Goal: Task Accomplishment & Management: Manage account settings

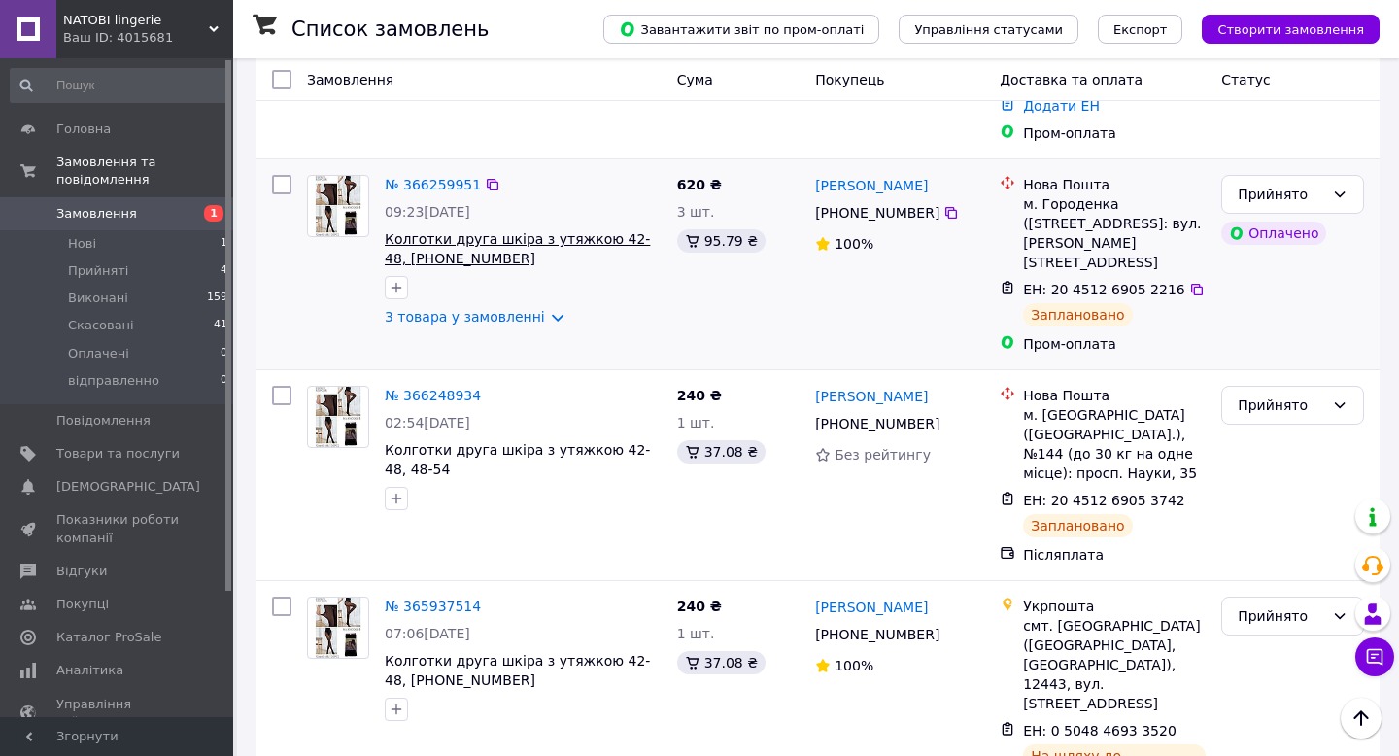
scroll to position [279, 0]
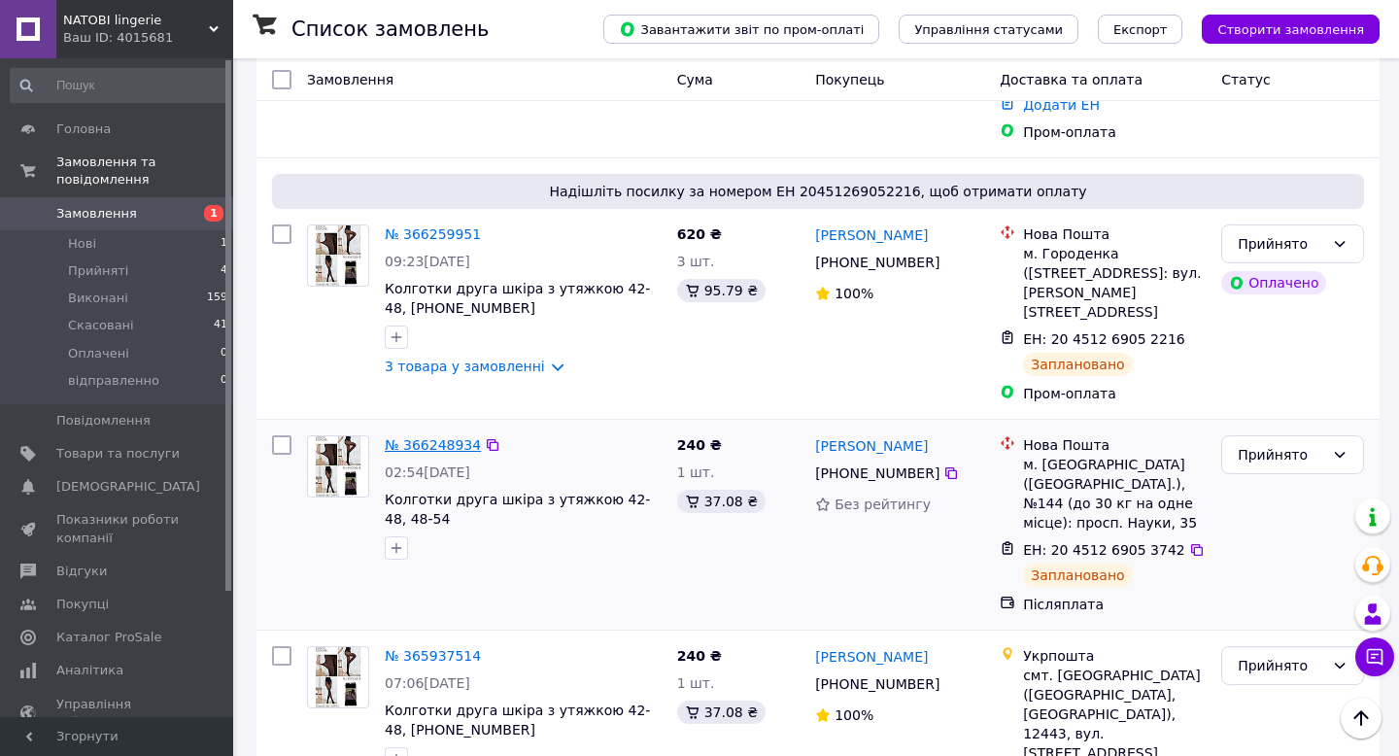
click at [433, 437] on link "№ 366248934" at bounding box center [433, 445] width 96 height 16
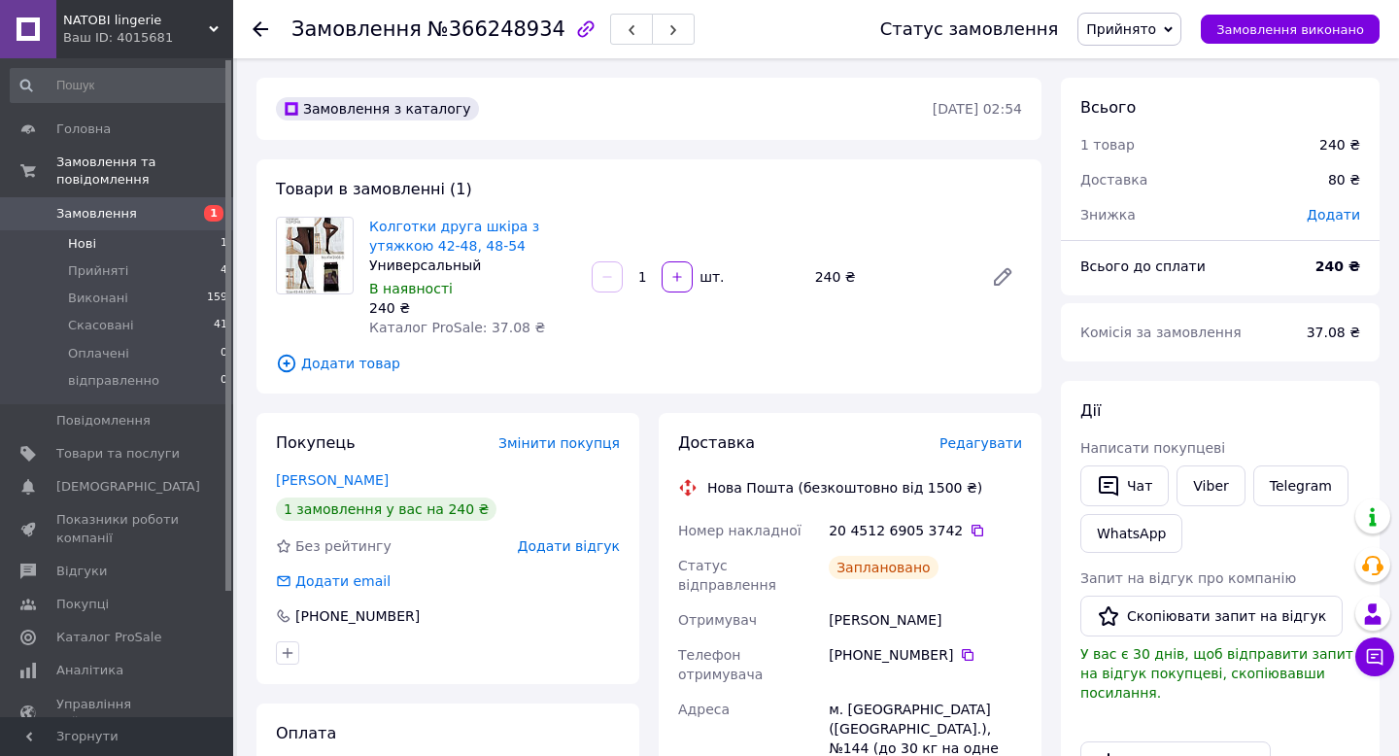
click at [176, 242] on li "Нові 1" at bounding box center [119, 243] width 239 height 27
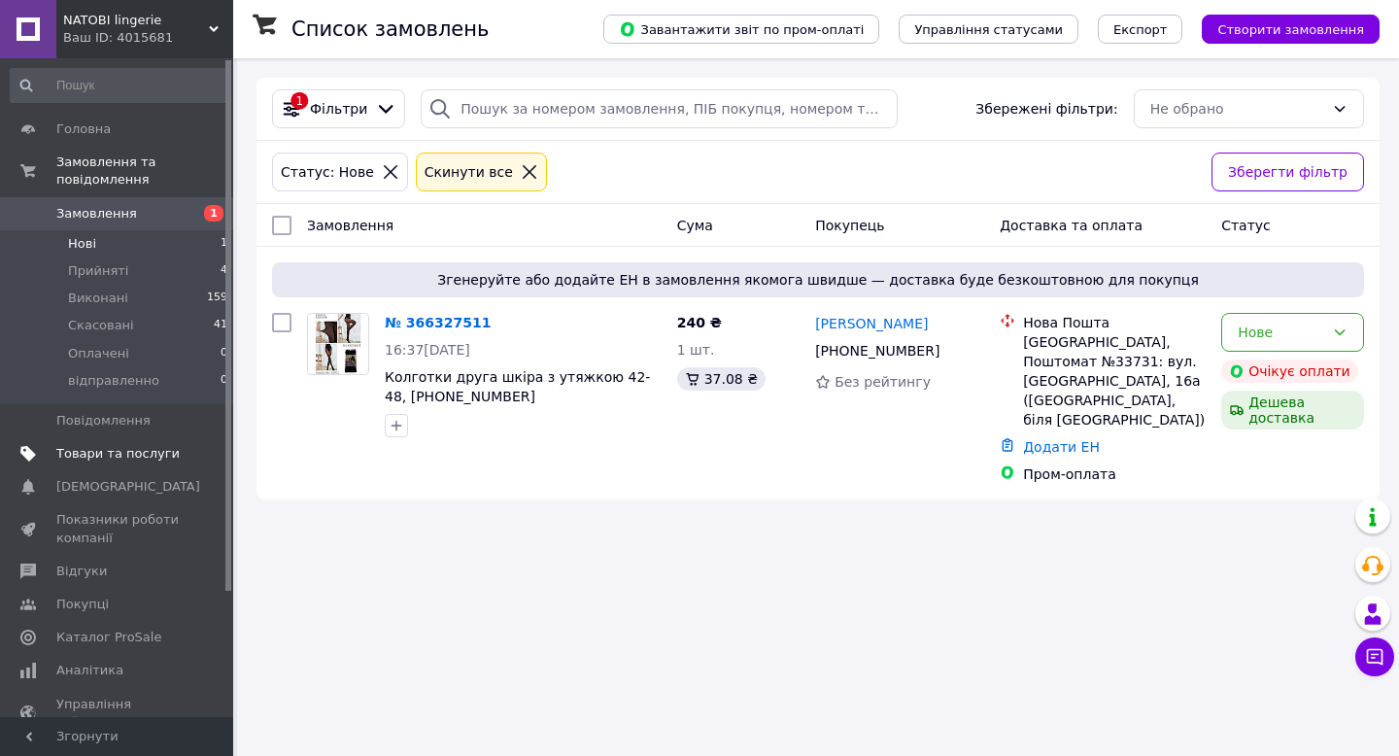
click at [141, 443] on link "Товари та послуги" at bounding box center [119, 453] width 239 height 33
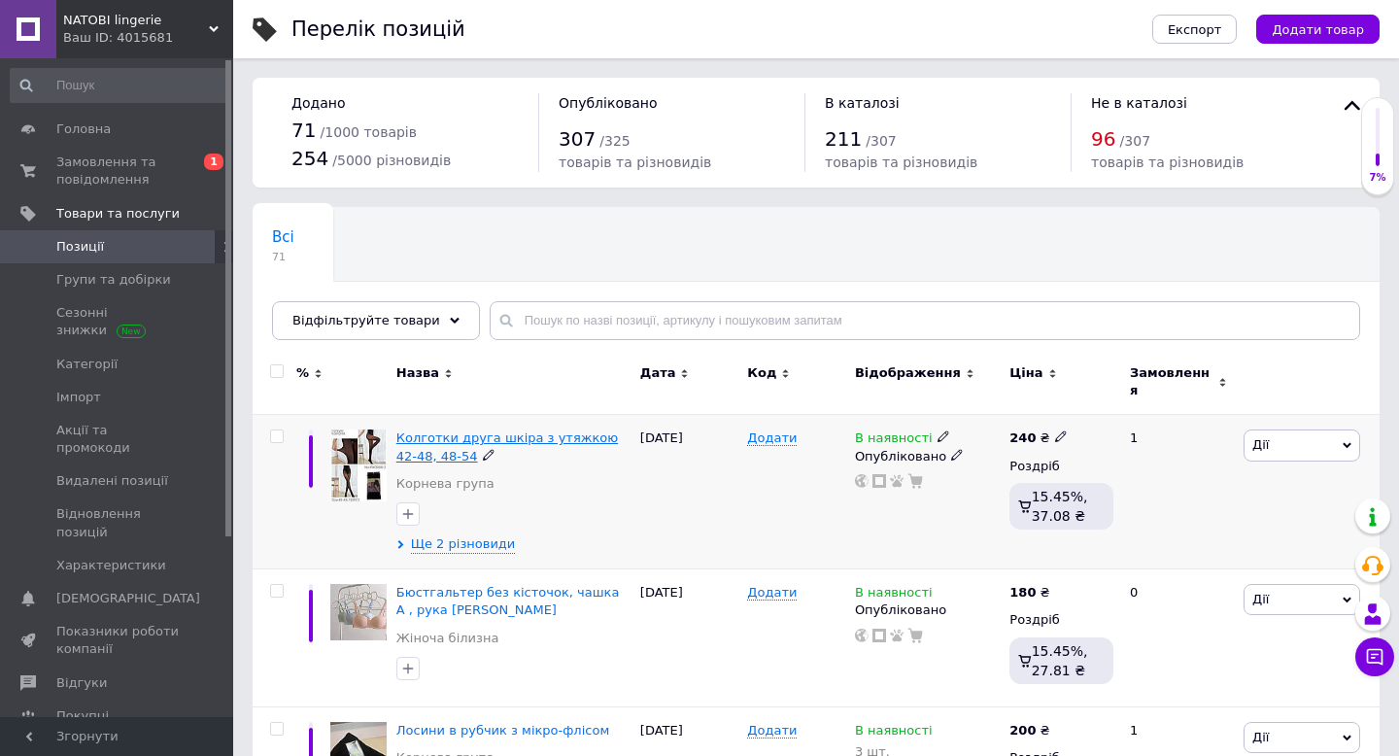
click at [443, 430] on span "Колготки друга шкіра з утяжкою 42-48, 48-54" at bounding box center [507, 446] width 222 height 32
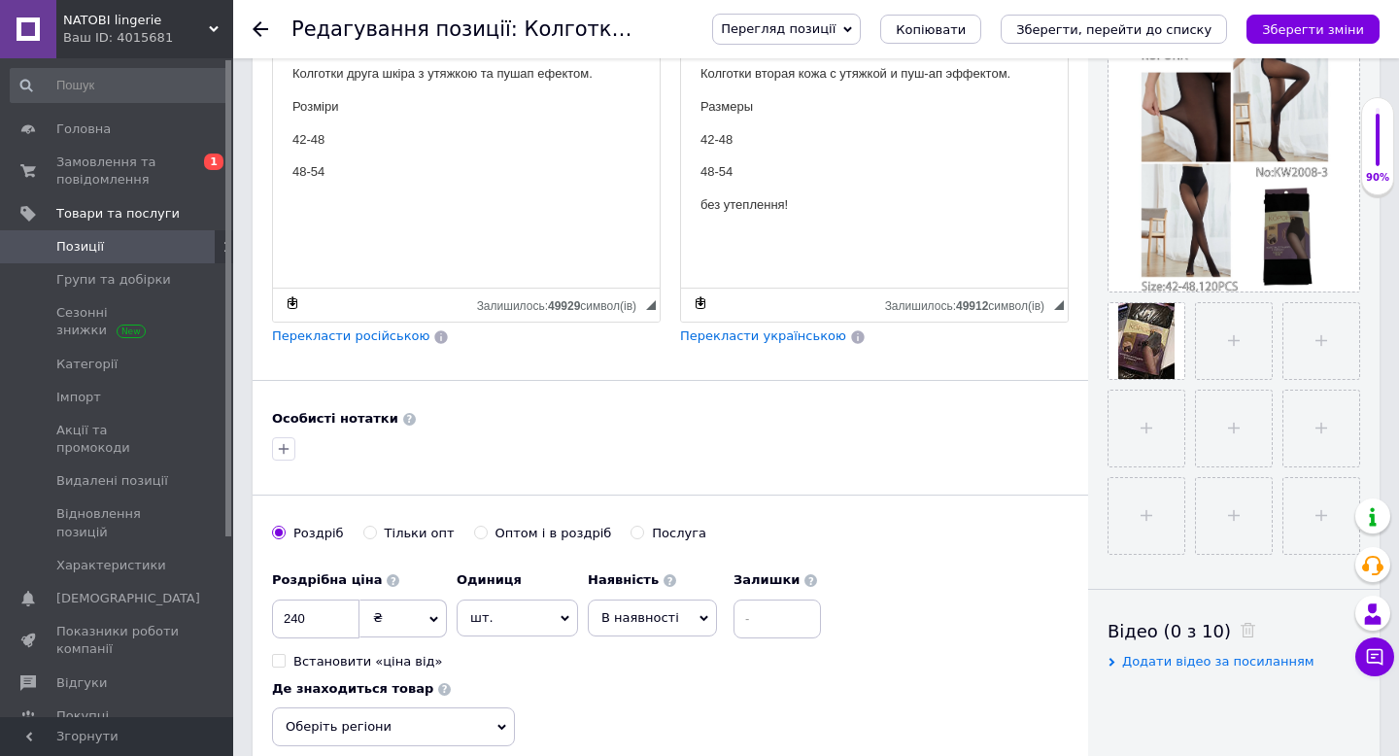
scroll to position [514, 0]
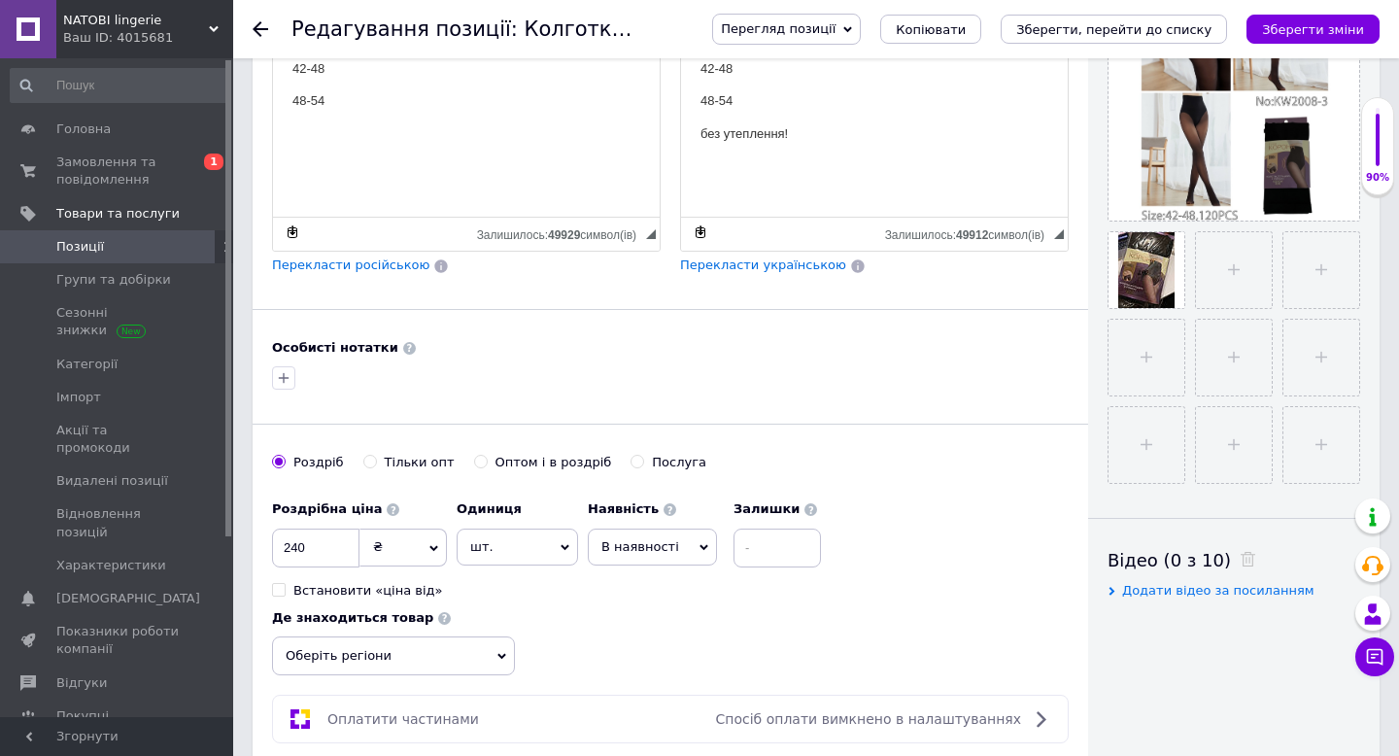
click at [653, 547] on span "В наявності" at bounding box center [641, 546] width 78 height 15
click at [639, 581] on li "Немає в наявності" at bounding box center [652, 595] width 127 height 45
click at [674, 607] on div "Роздрібна ціна 240 ₴ $ EUR CHF GBP ¥ PLN ₸ MDL HUF KGS CNY TRY KRW lei Встанови…" at bounding box center [670, 583] width 797 height 185
click at [1320, 25] on icon "Зберегти зміни" at bounding box center [1313, 29] width 102 height 15
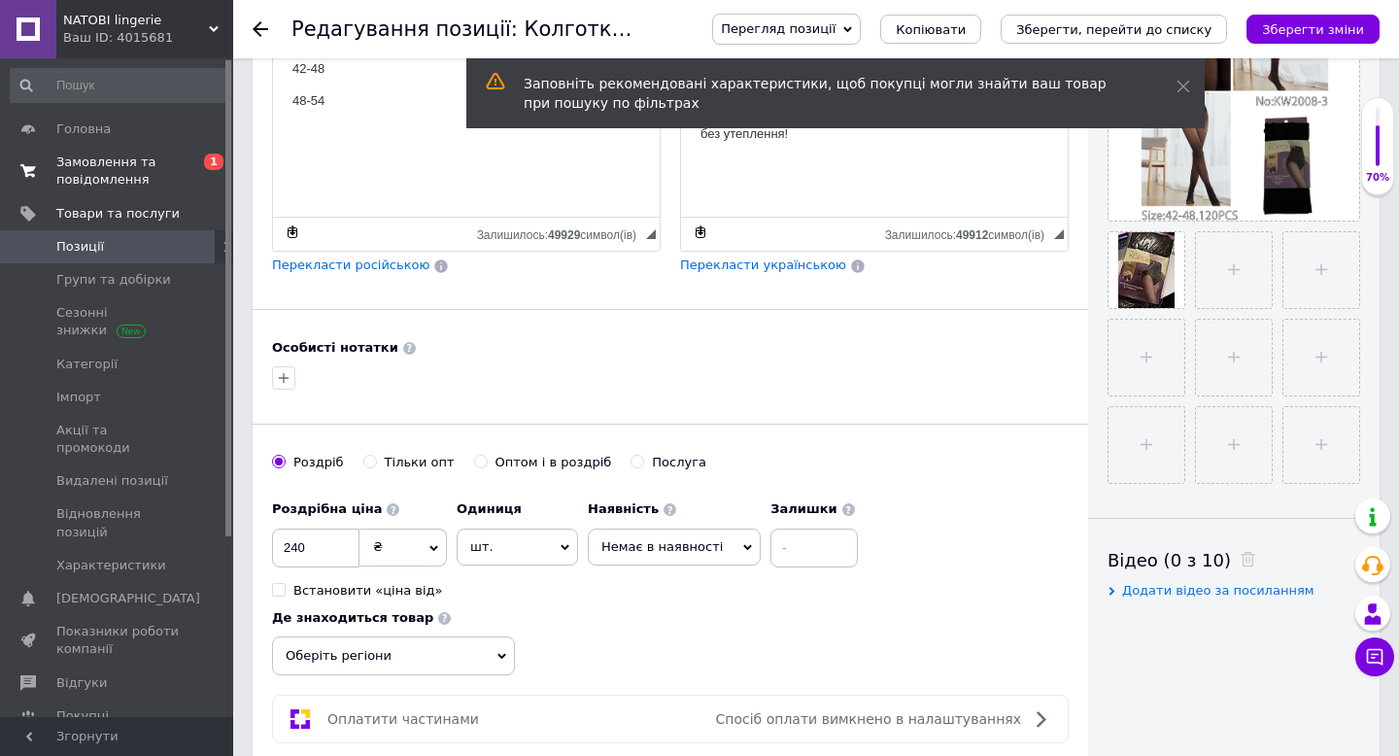
click at [112, 161] on span "Замовлення та повідомлення" at bounding box center [117, 171] width 123 height 35
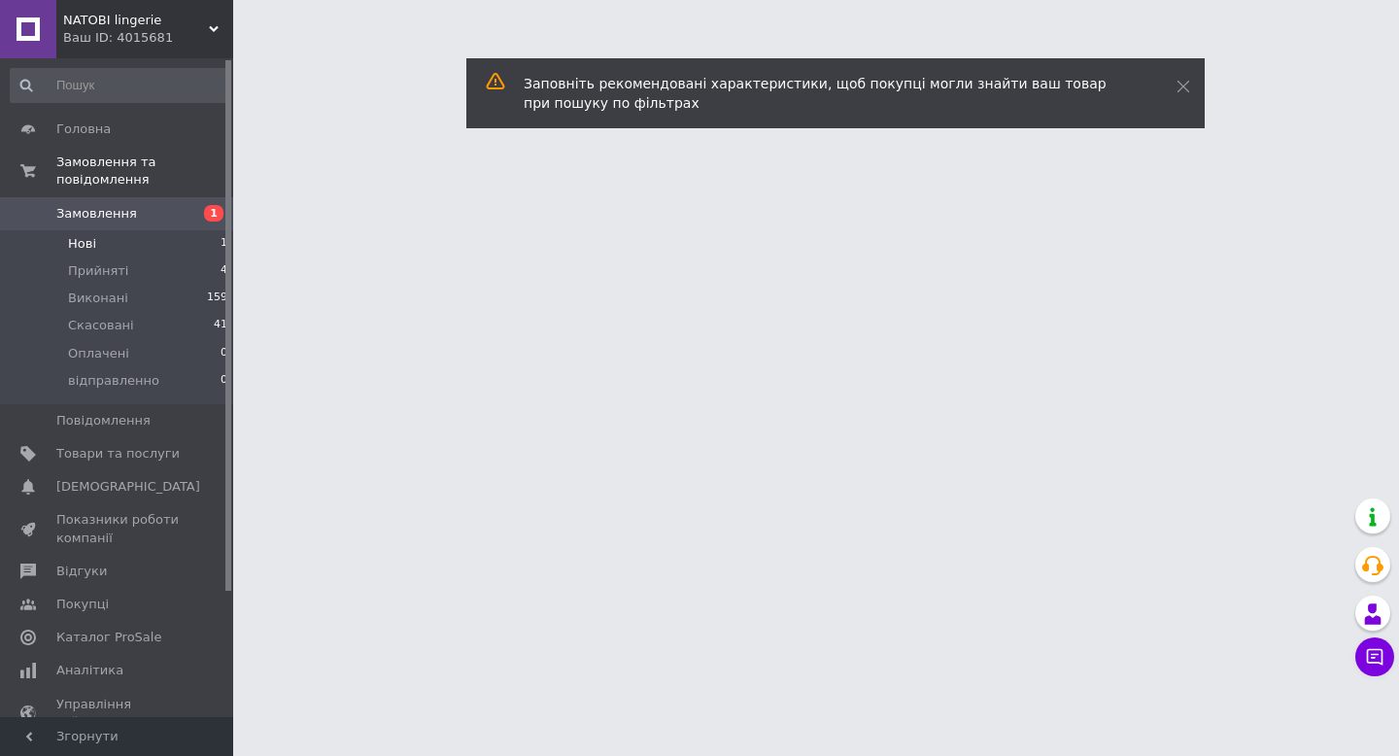
click at [117, 236] on li "Нові 1" at bounding box center [119, 243] width 239 height 27
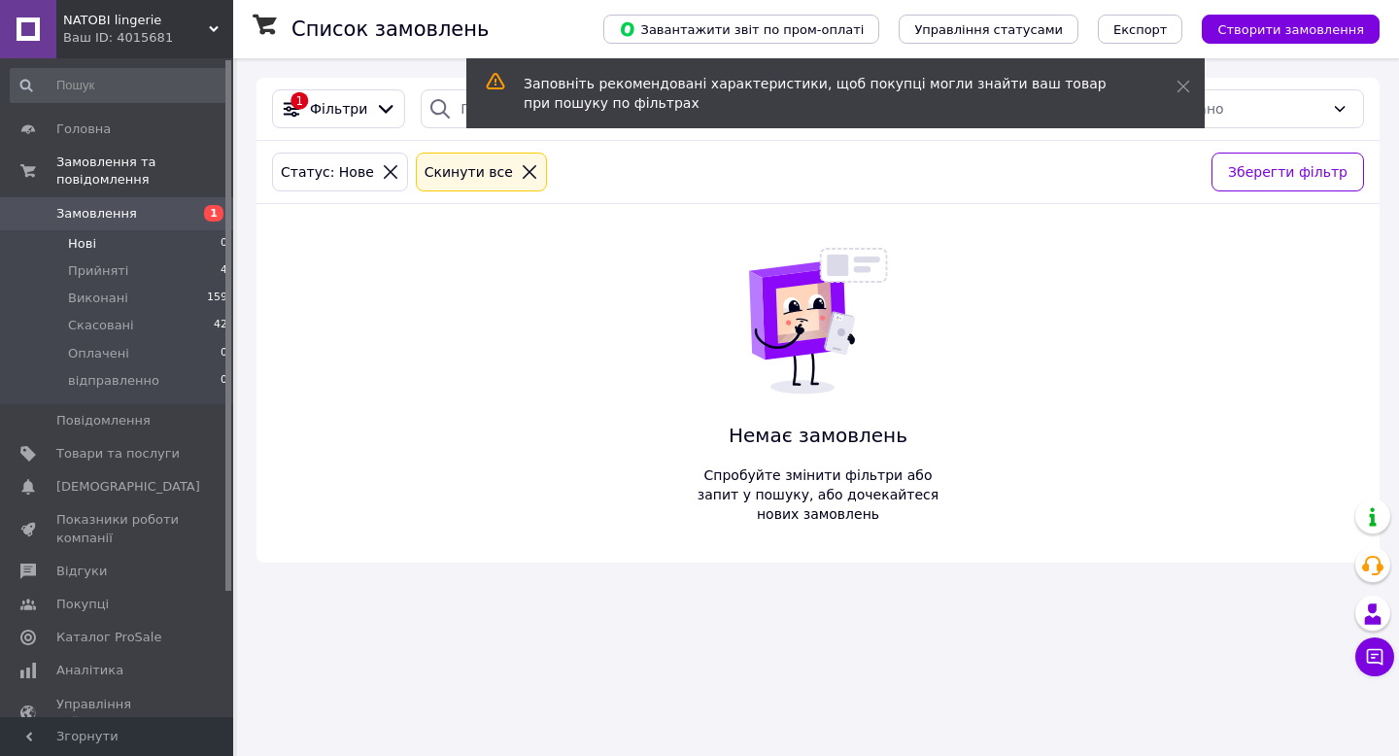
click at [148, 209] on span "Замовлення" at bounding box center [117, 213] width 123 height 17
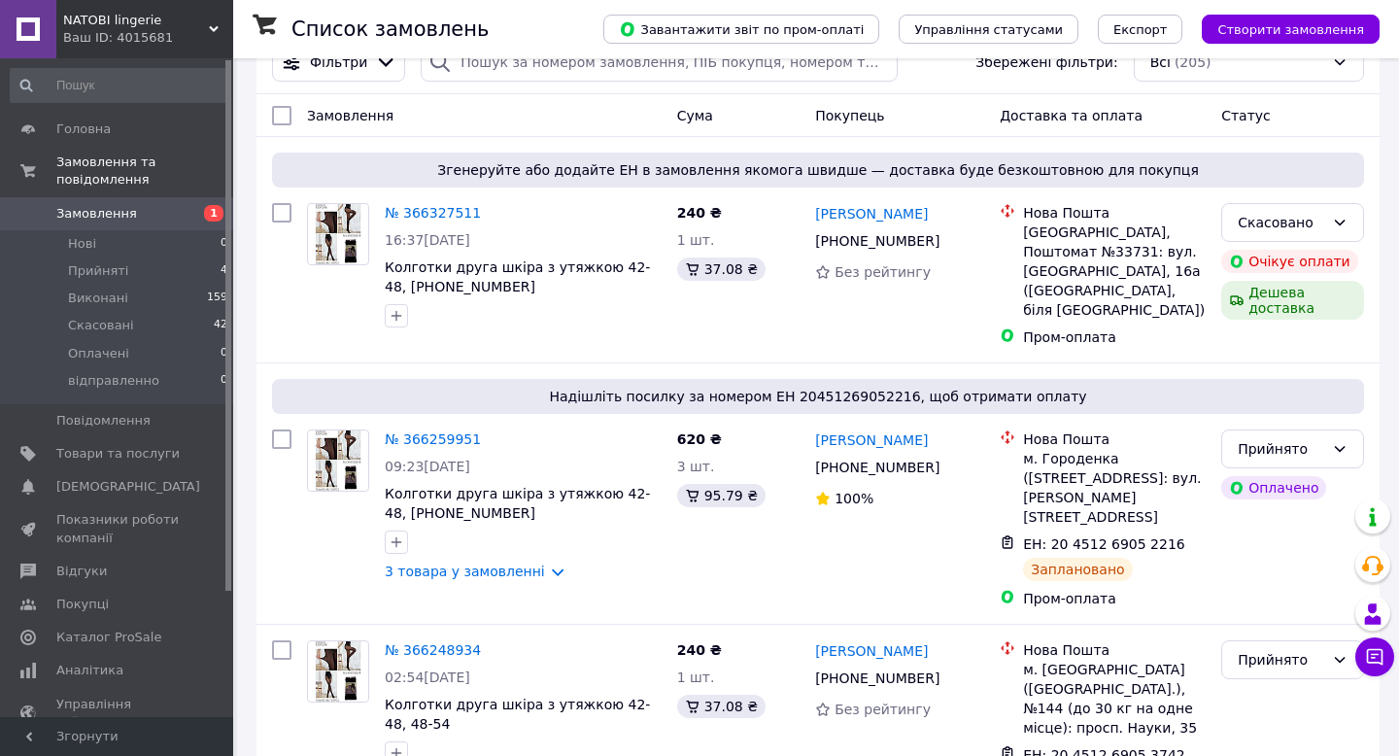
scroll to position [48, 0]
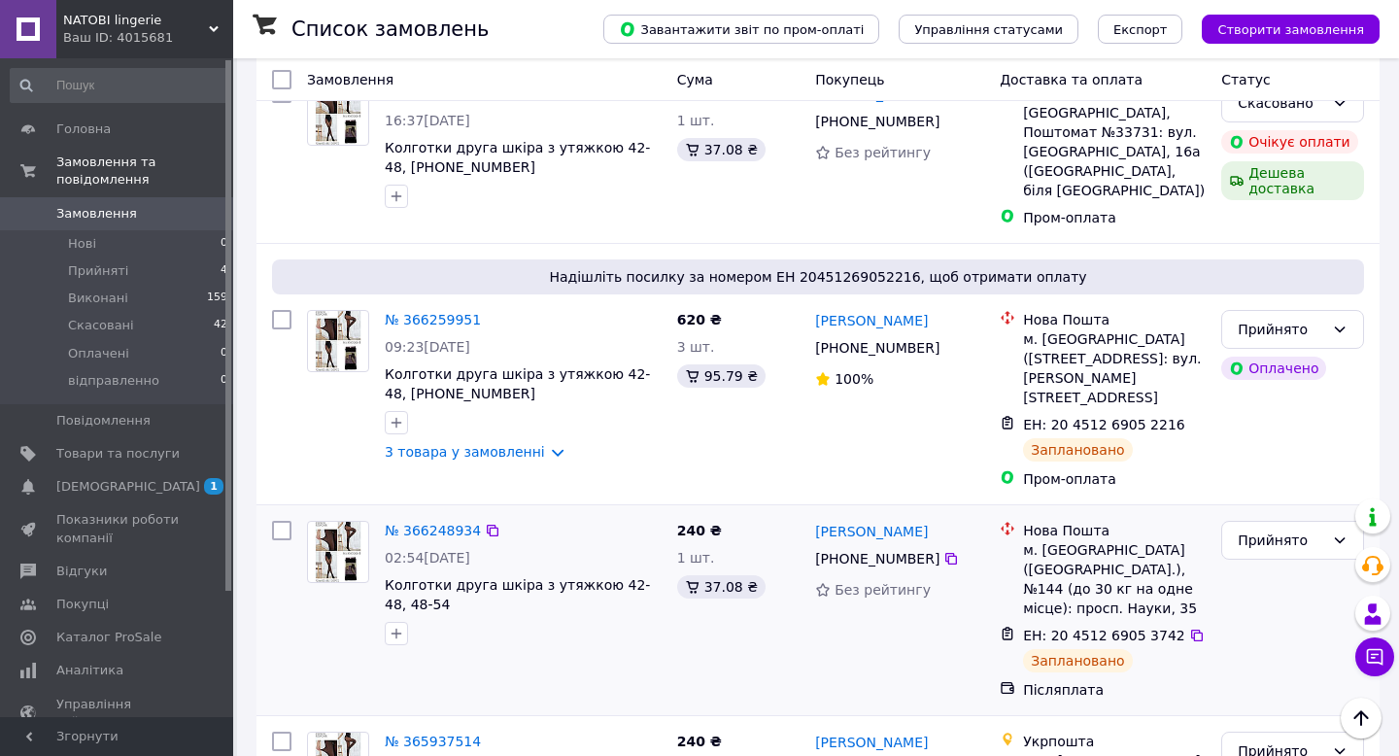
scroll to position [160, 0]
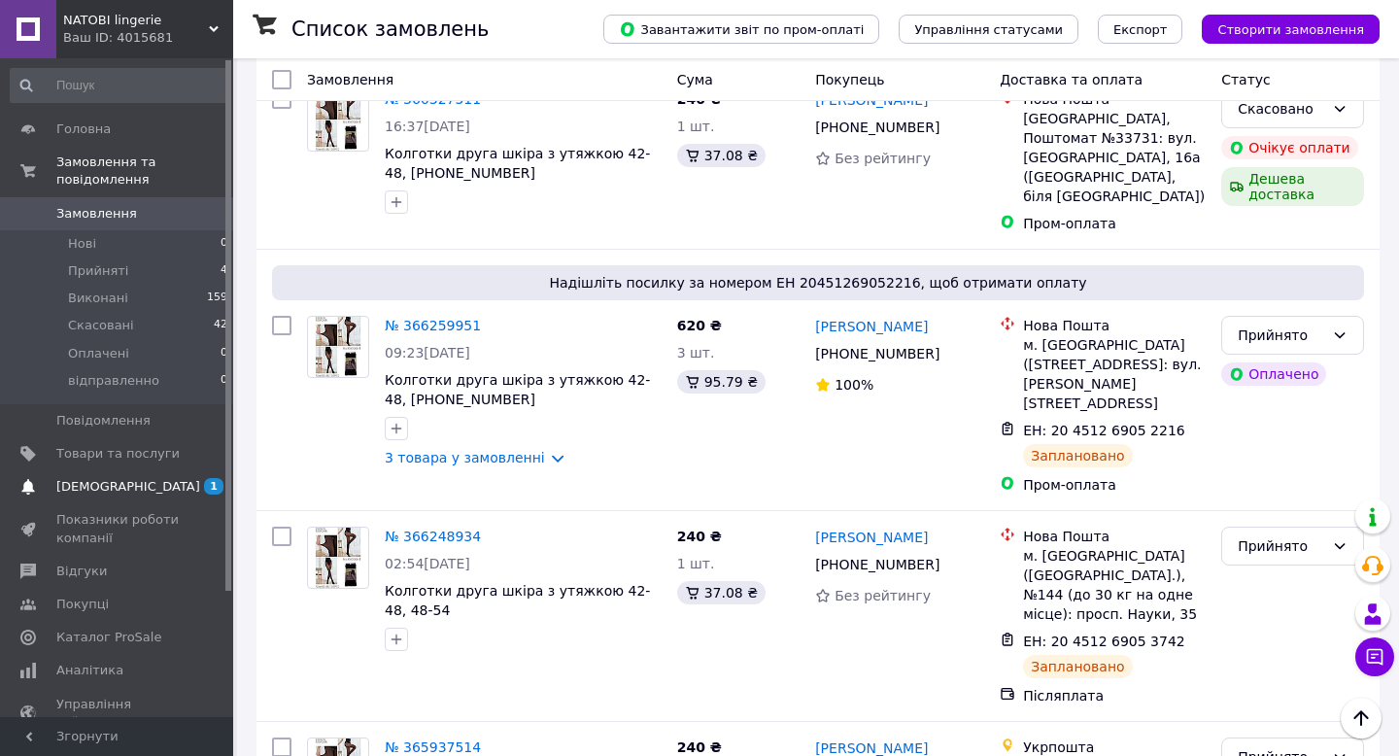
click at [101, 485] on span "[DEMOGRAPHIC_DATA]" at bounding box center [128, 486] width 144 height 17
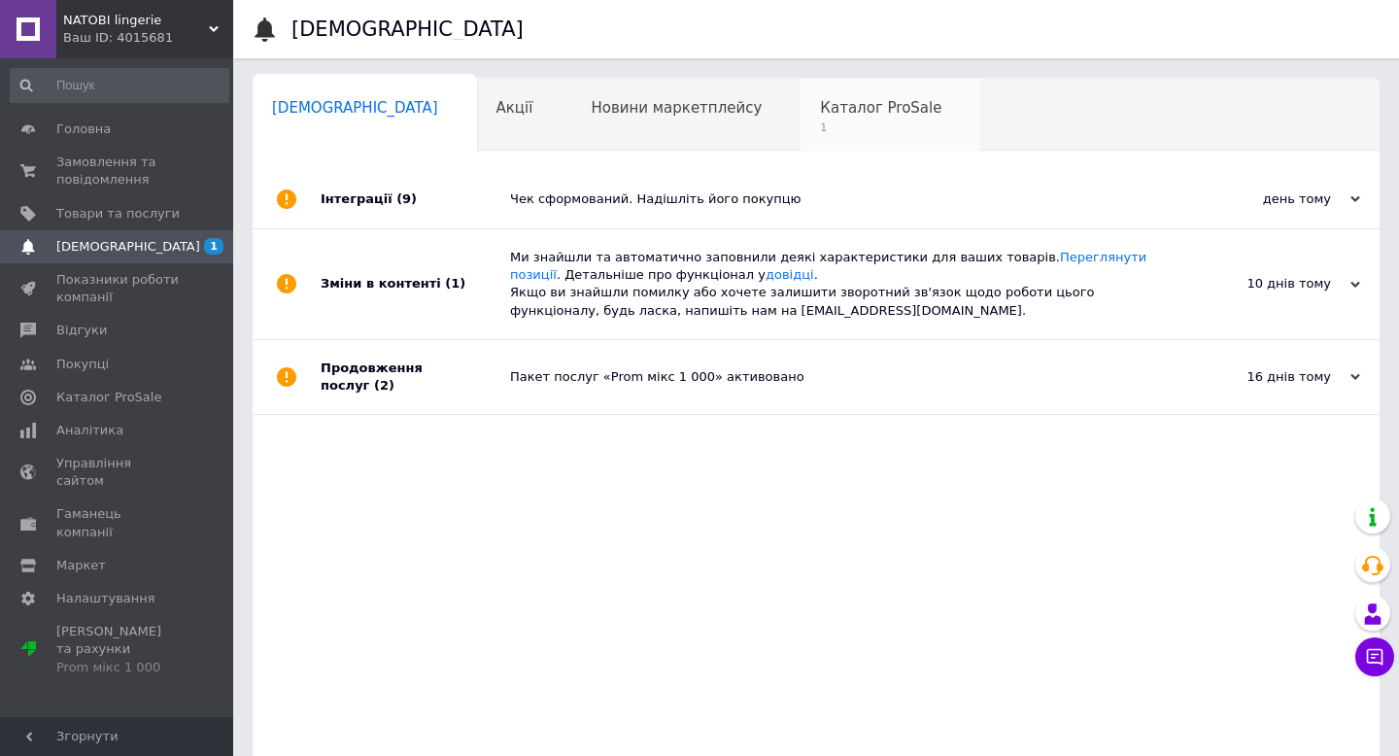
click at [820, 115] on span "Каталог ProSale" at bounding box center [880, 107] width 121 height 17
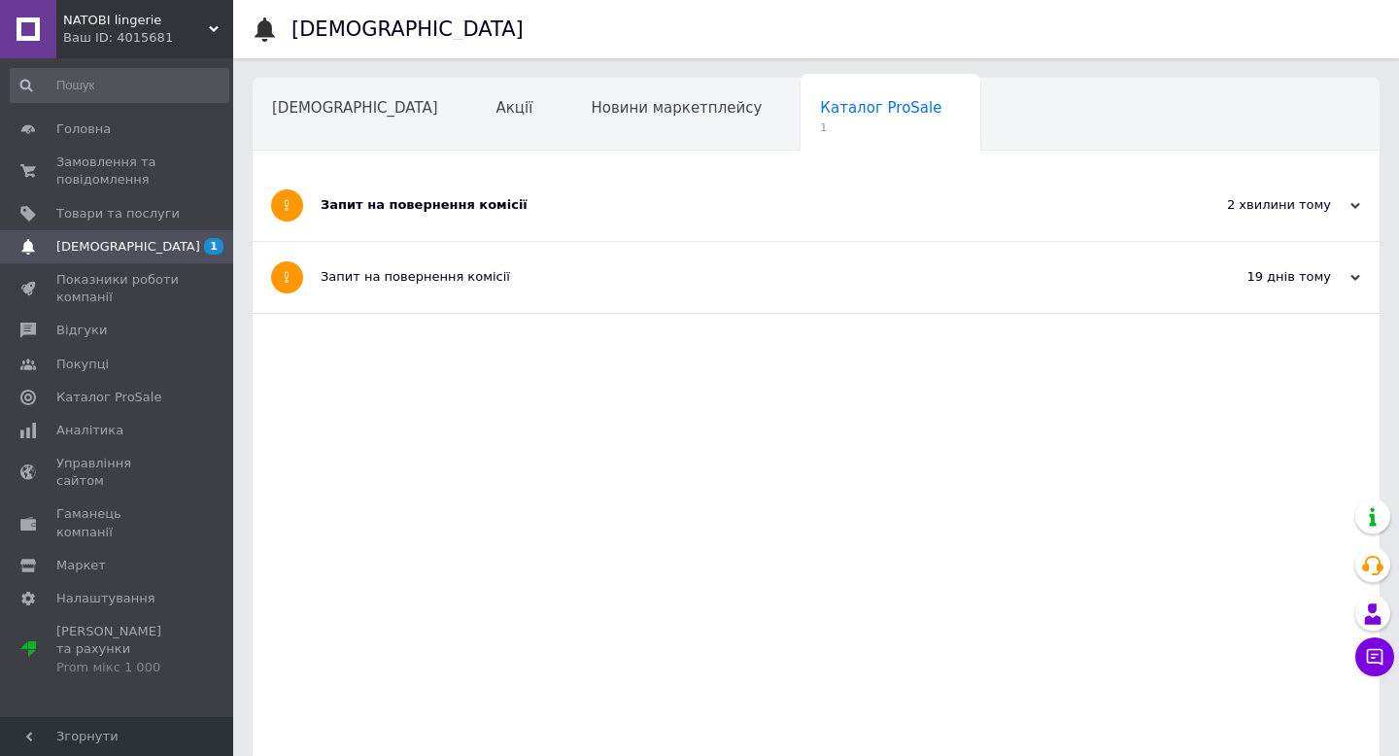
click at [515, 214] on div "Запит на повернення комісії" at bounding box center [743, 204] width 845 height 17
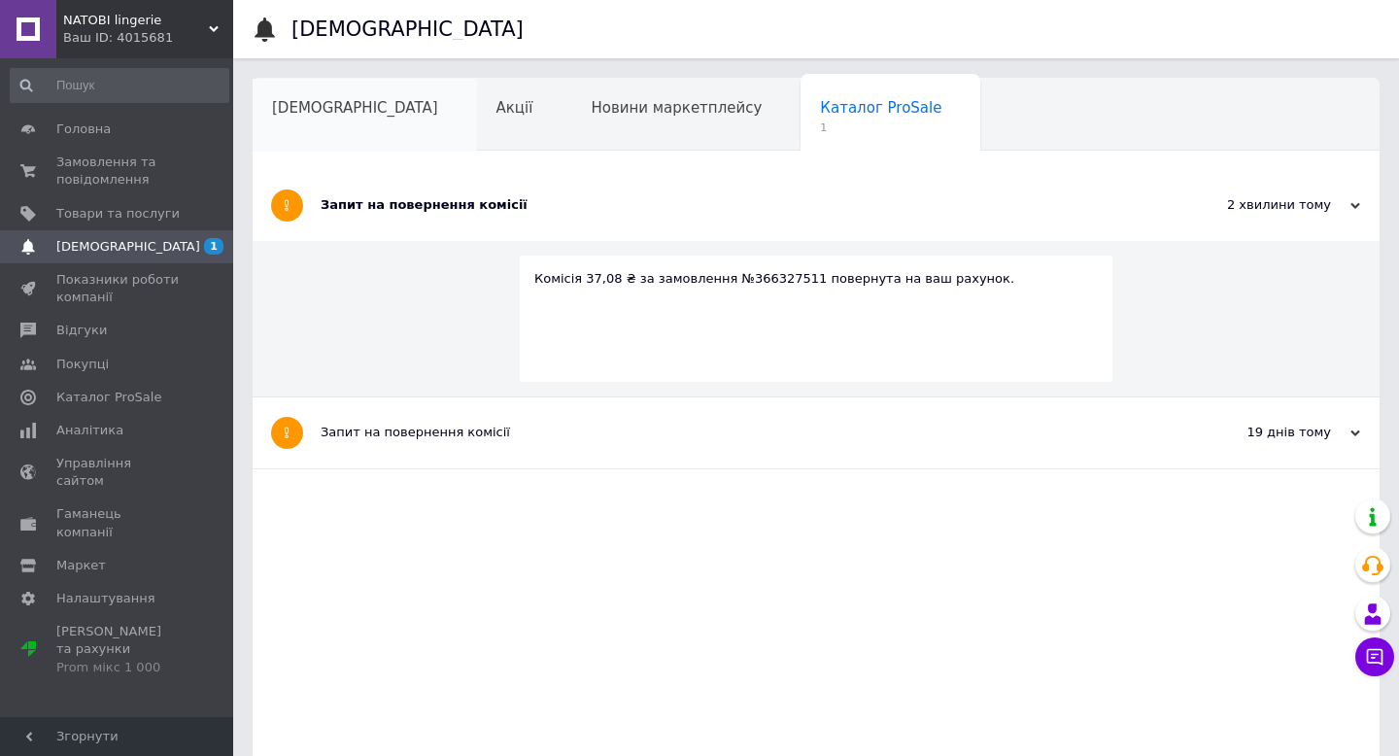
click at [342, 99] on span "[DEMOGRAPHIC_DATA]" at bounding box center [355, 107] width 166 height 17
